Goal: Check status: Check status

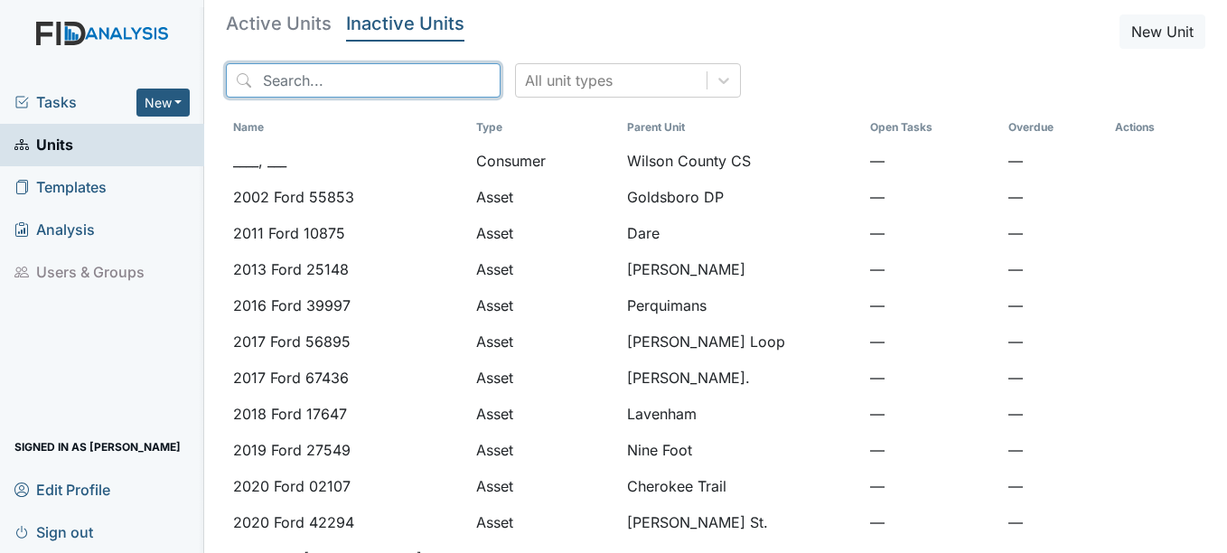
click at [364, 76] on input "search" at bounding box center [363, 80] width 275 height 34
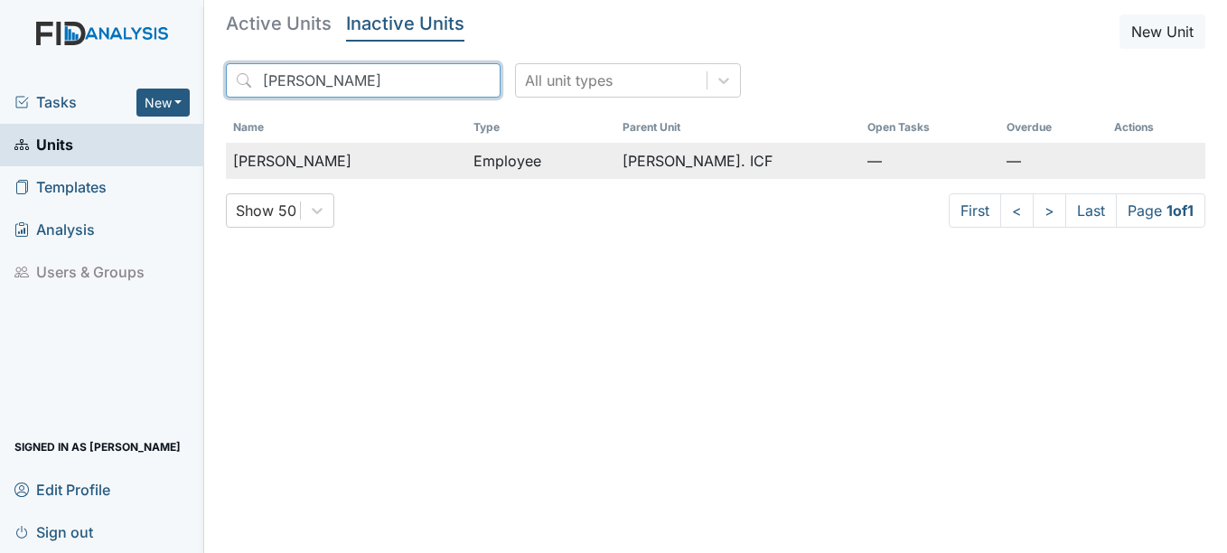
type input "[PERSON_NAME]"
click at [324, 157] on span "[PERSON_NAME]" at bounding box center [292, 161] width 118 height 22
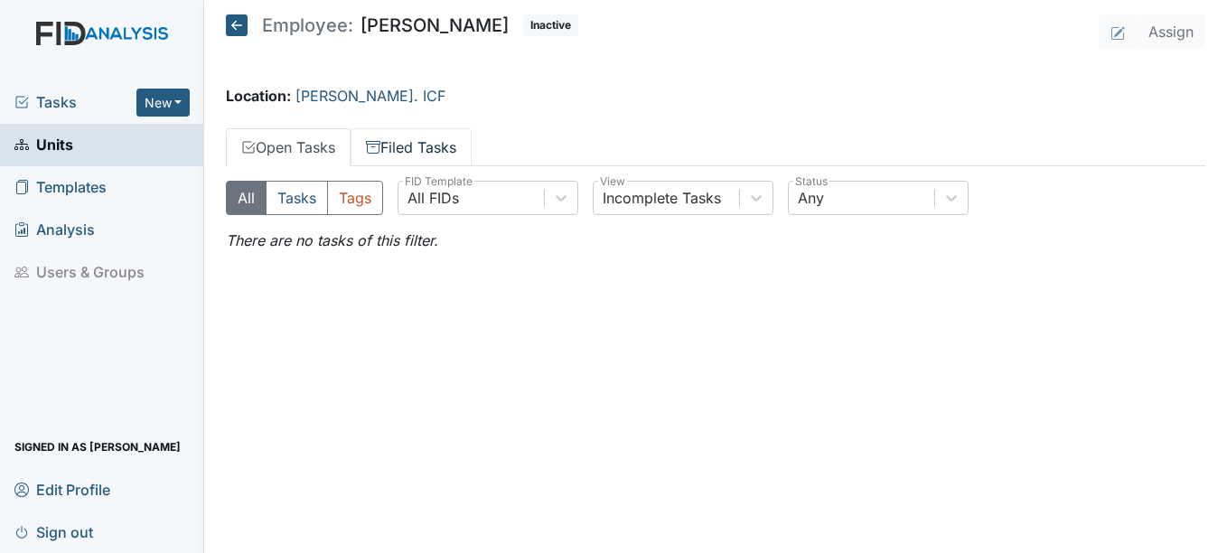
click at [415, 152] on link "Filed Tasks" at bounding box center [411, 147] width 121 height 38
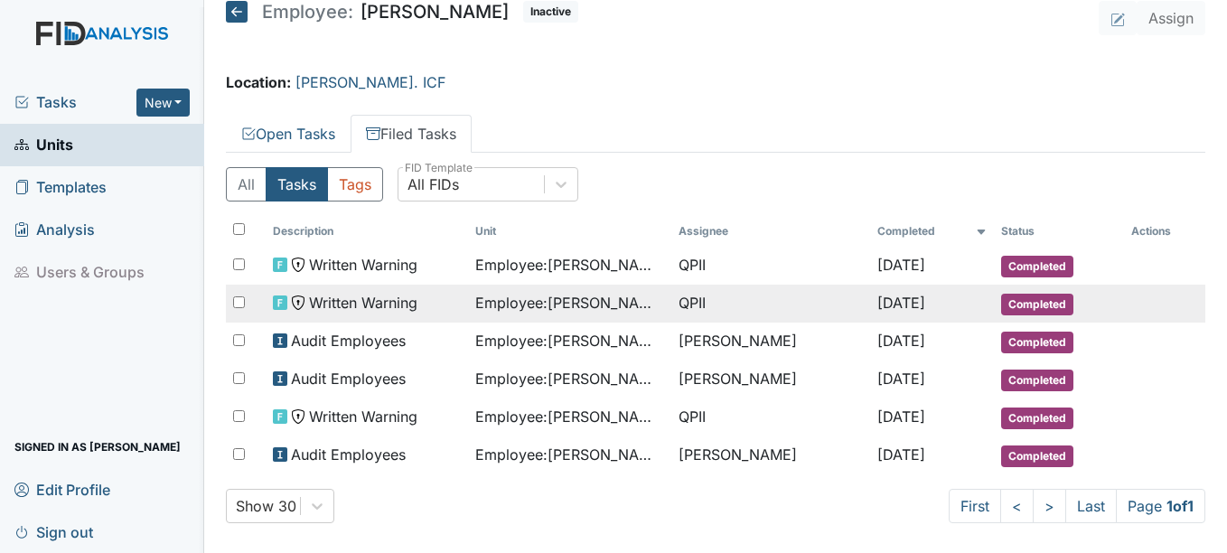
scroll to position [27, 0]
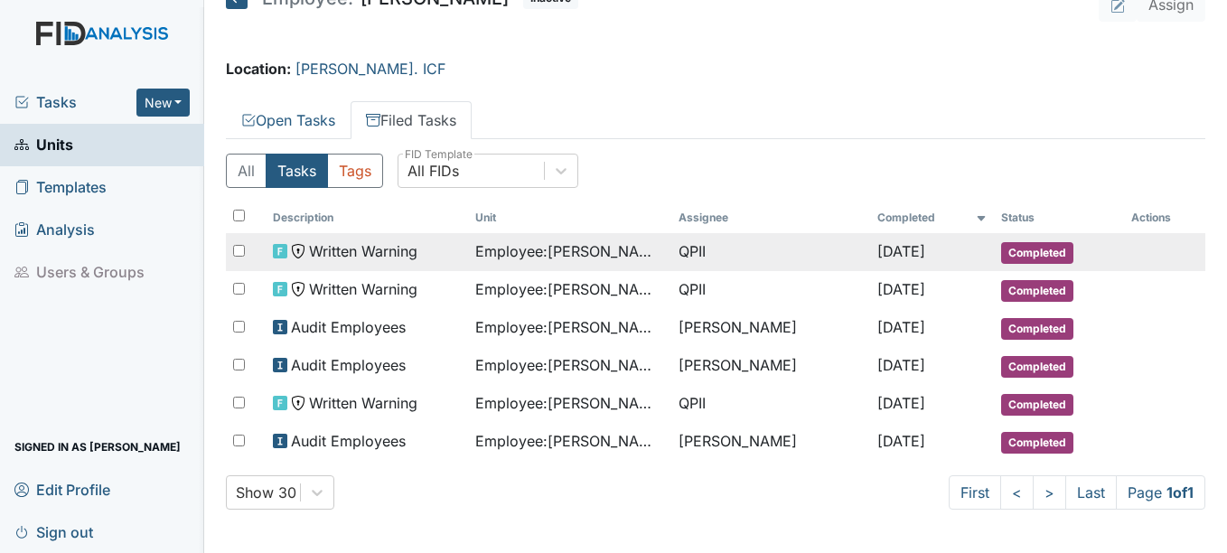
click at [1021, 250] on span "Completed" at bounding box center [1037, 253] width 72 height 22
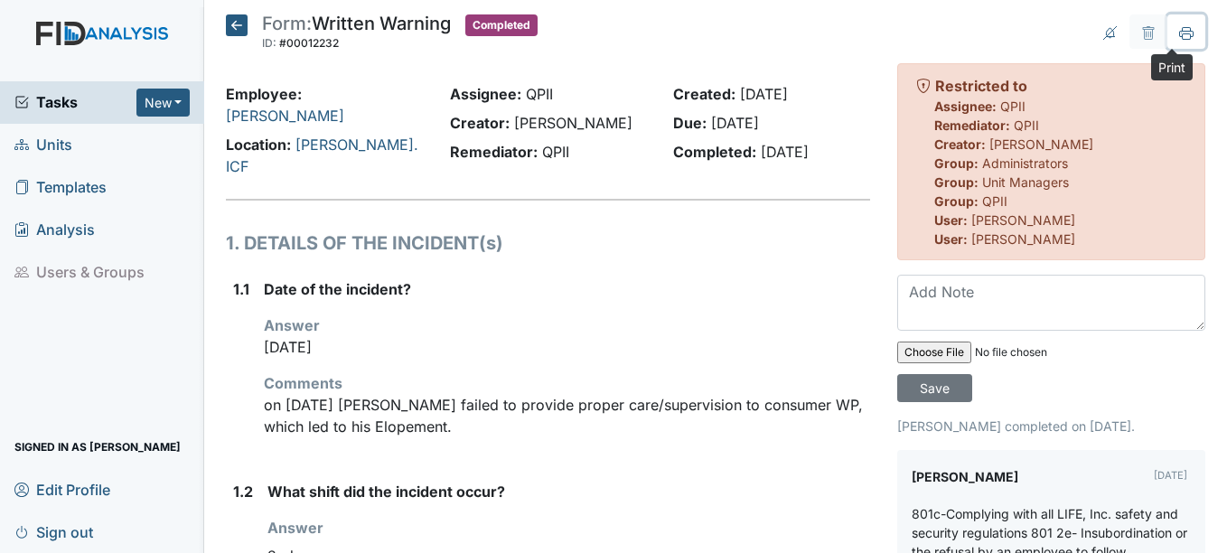
click at [1179, 29] on icon at bounding box center [1186, 33] width 14 height 14
